Goal: Contribute content

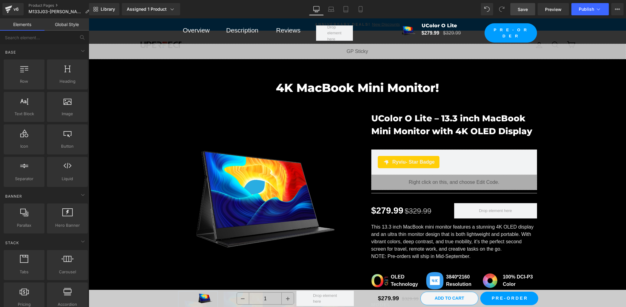
click at [525, 9] on span "Save" at bounding box center [523, 9] width 10 height 6
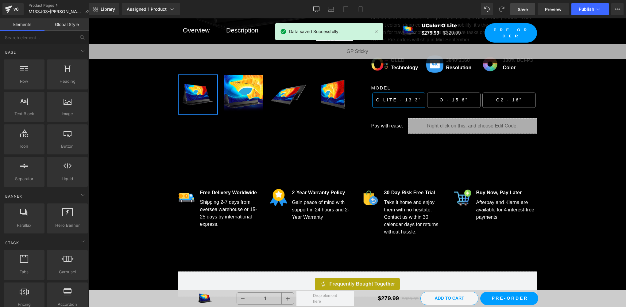
scroll to position [307, 0]
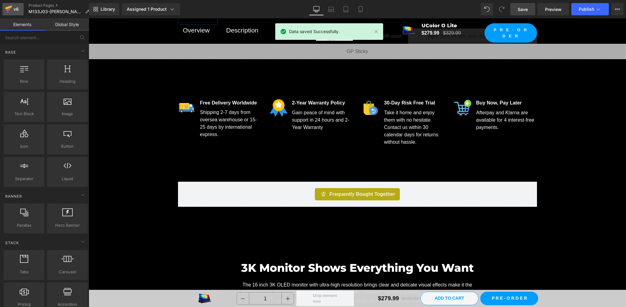
click at [6, 9] on icon at bounding box center [8, 8] width 7 height 4
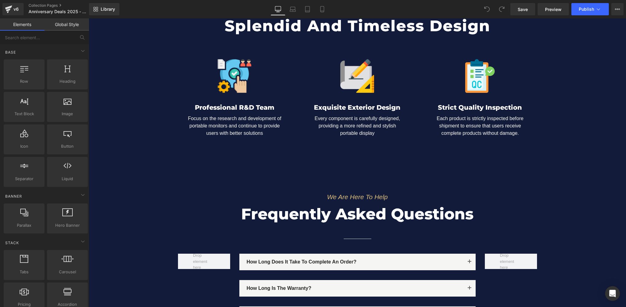
scroll to position [2965, 0]
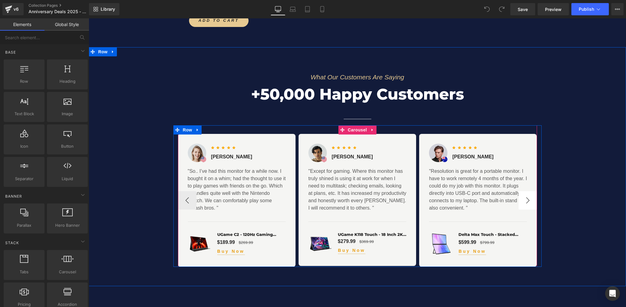
click at [520, 194] on button "›" at bounding box center [527, 200] width 18 height 18
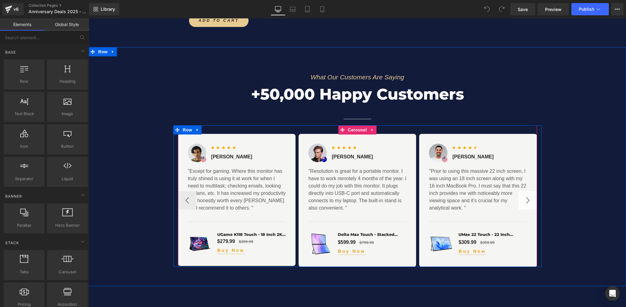
click at [526, 194] on button "›" at bounding box center [527, 200] width 18 height 18
click at [350, 125] on span "Carousel" at bounding box center [357, 129] width 22 height 9
click at [350, 126] on span "Carousel" at bounding box center [357, 130] width 22 height 9
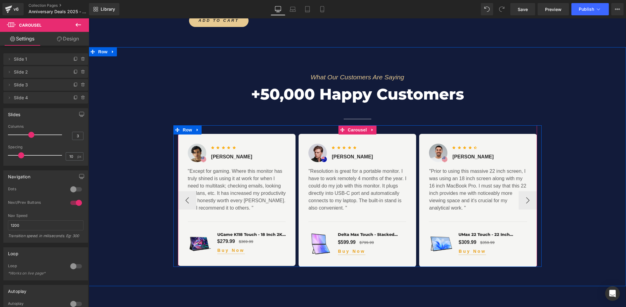
click at [351, 125] on span "Carousel" at bounding box center [357, 129] width 22 height 9
click at [81, 98] on icon at bounding box center [83, 97] width 5 height 5
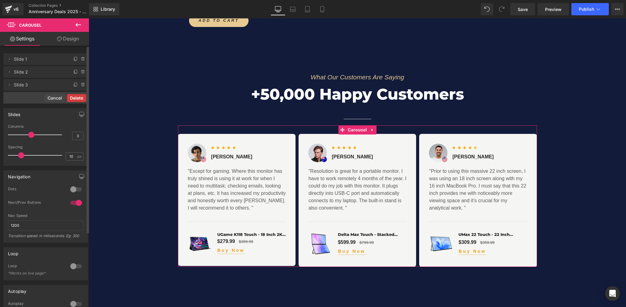
click at [74, 98] on button "Delete" at bounding box center [76, 98] width 19 height 8
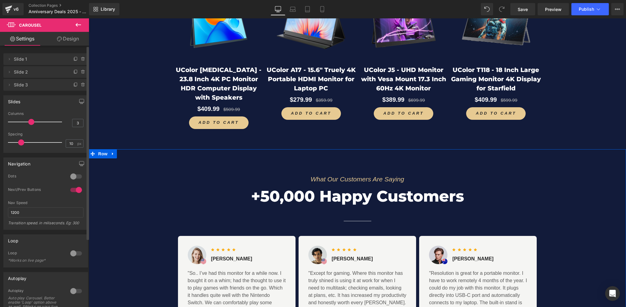
scroll to position [3068, 0]
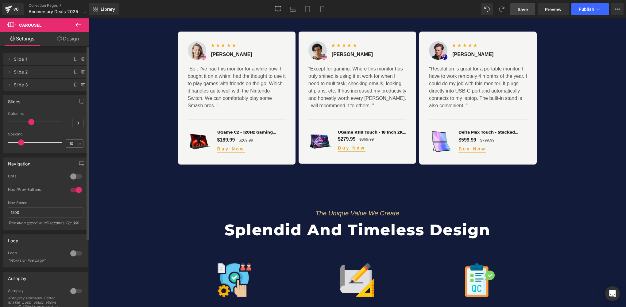
drag, startPoint x: 527, startPoint y: 8, endPoint x: 232, endPoint y: 204, distance: 354.6
click at [527, 8] on span "Save" at bounding box center [523, 9] width 10 height 6
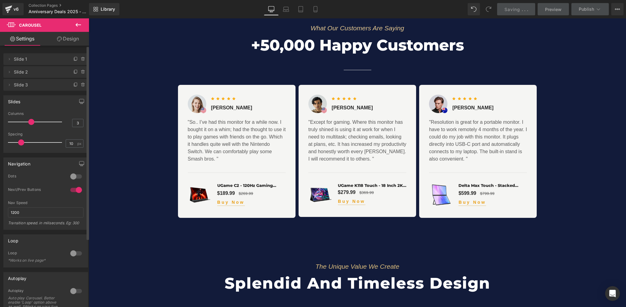
scroll to position [3002, 0]
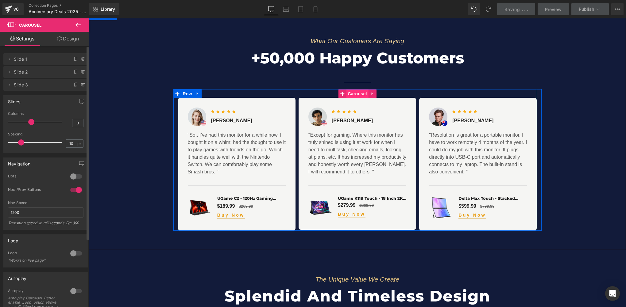
click at [352, 89] on span "Carousel" at bounding box center [357, 93] width 22 height 9
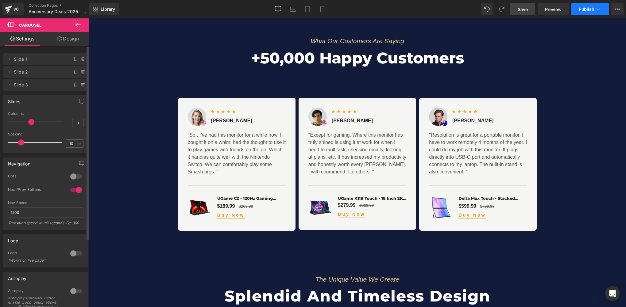
click at [587, 8] on span "Publish" at bounding box center [586, 9] width 15 height 5
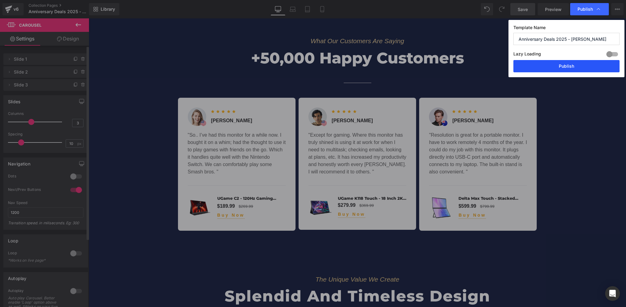
drag, startPoint x: 562, startPoint y: 68, endPoint x: 341, endPoint y: 203, distance: 258.4
click at [562, 68] on button "Publish" at bounding box center [566, 66] width 106 height 12
